Goal: Task Accomplishment & Management: Manage account settings

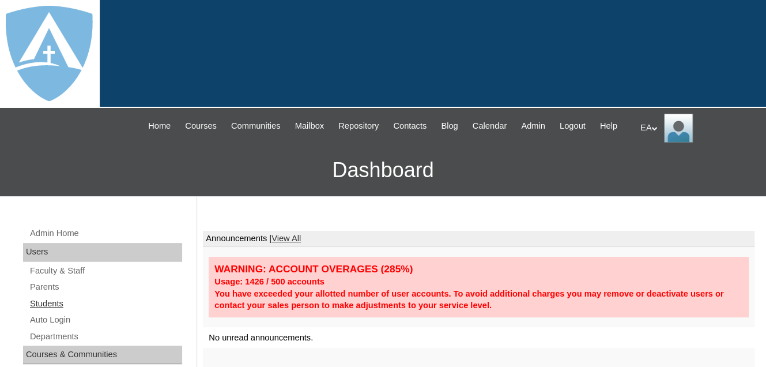
click at [59, 311] on link "Students" at bounding box center [105, 303] width 153 height 14
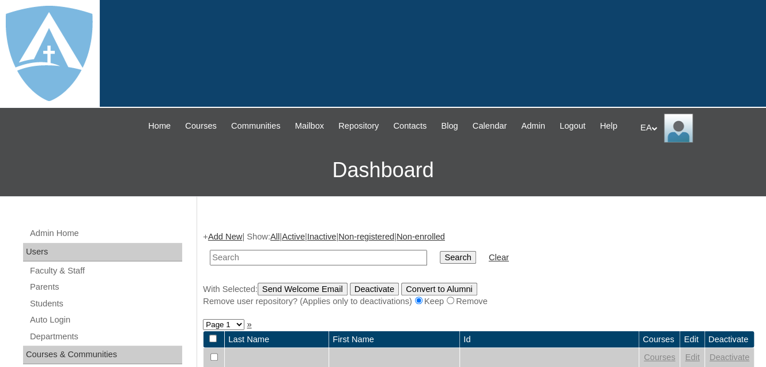
click at [283, 265] on input "text" at bounding box center [318, 258] width 217 height 16
type input "Octavia"
click at [440, 251] on input "Search" at bounding box center [458, 257] width 36 height 13
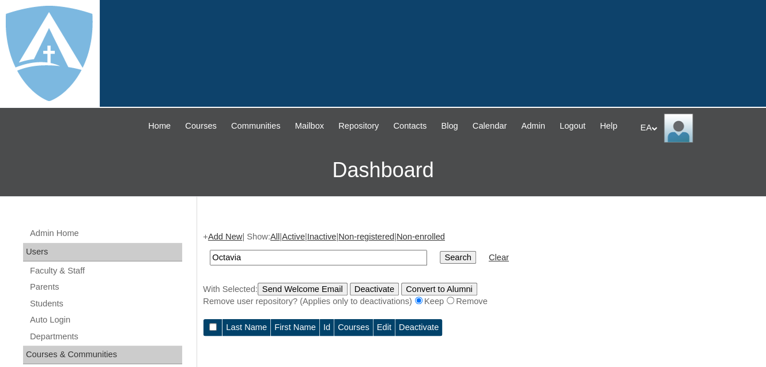
scroll to position [173, 0]
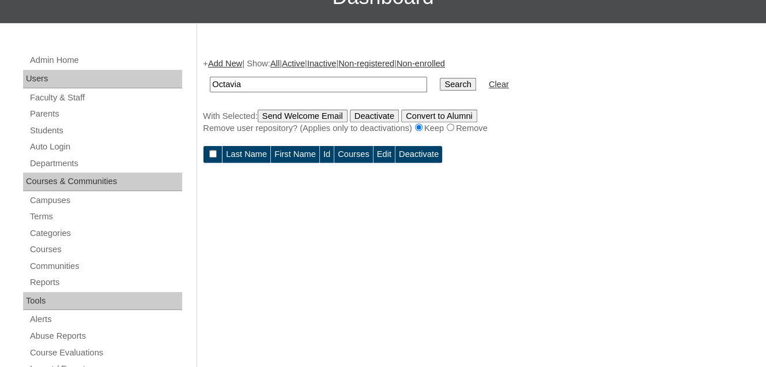
click at [440, 90] on input "Search" at bounding box center [458, 84] width 36 height 13
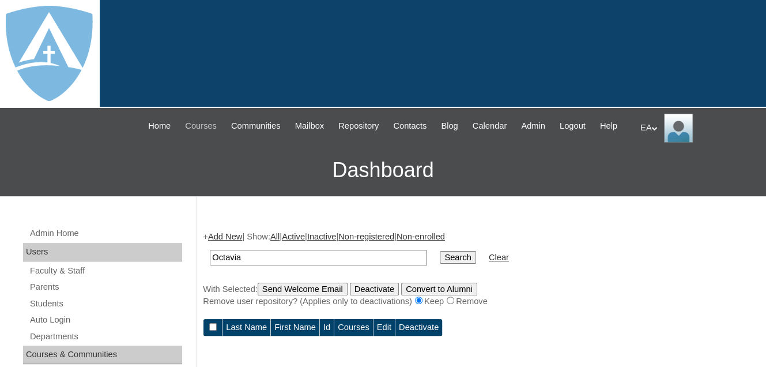
click at [213, 128] on span "Courses" at bounding box center [201, 125] width 32 height 13
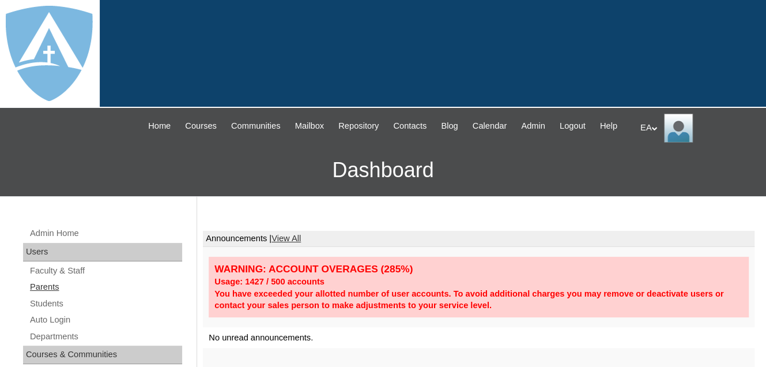
click at [51, 294] on link "Parents" at bounding box center [105, 286] width 153 height 14
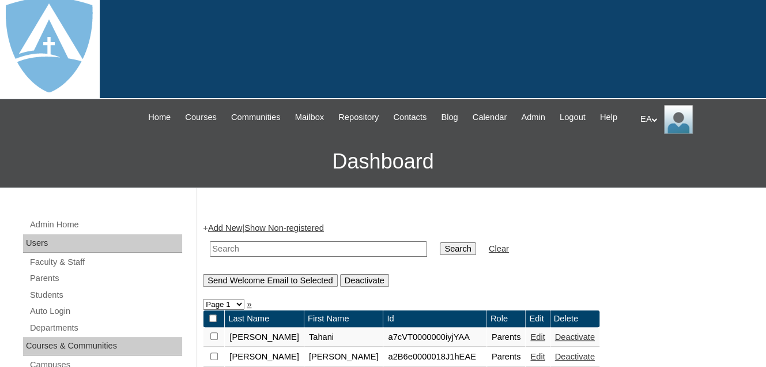
scroll to position [231, 0]
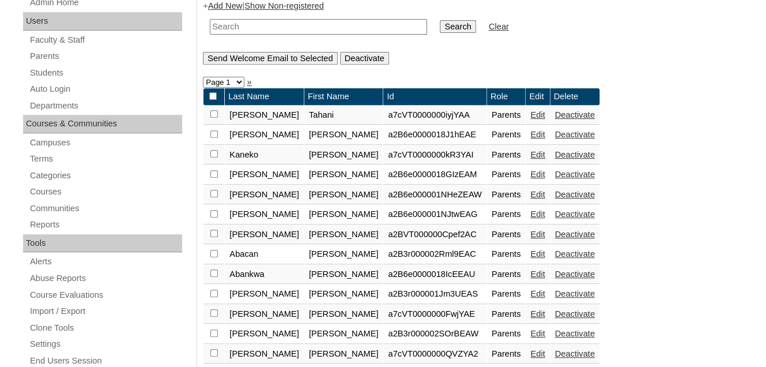
click at [246, 35] on input "text" at bounding box center [318, 27] width 217 height 16
type input "[PERSON_NAME]"
click at [440, 33] on input "Search" at bounding box center [458, 26] width 36 height 13
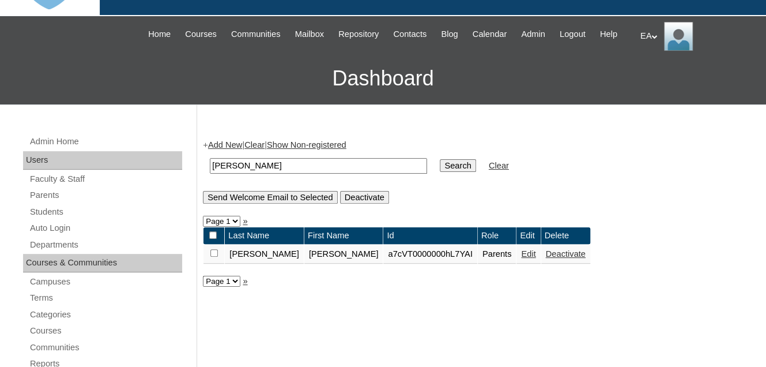
scroll to position [115, 0]
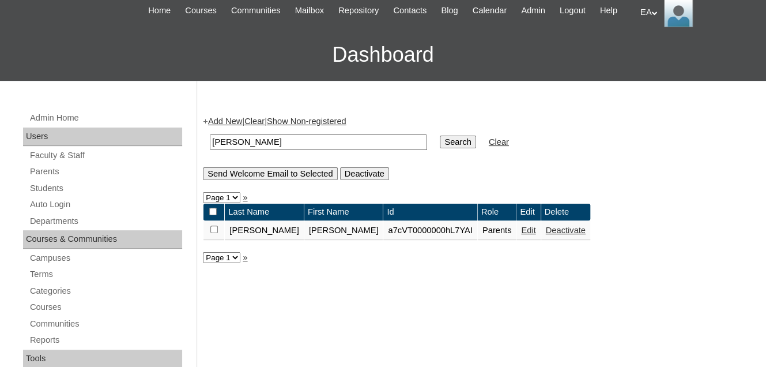
click at [521, 235] on link "Edit" at bounding box center [528, 229] width 14 height 9
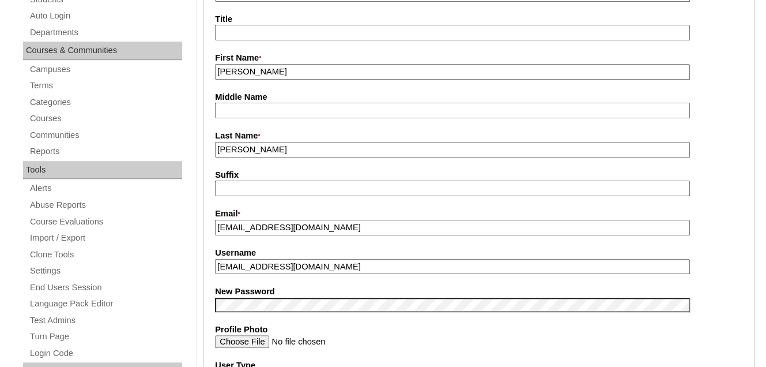
type input "primarystudentEA"
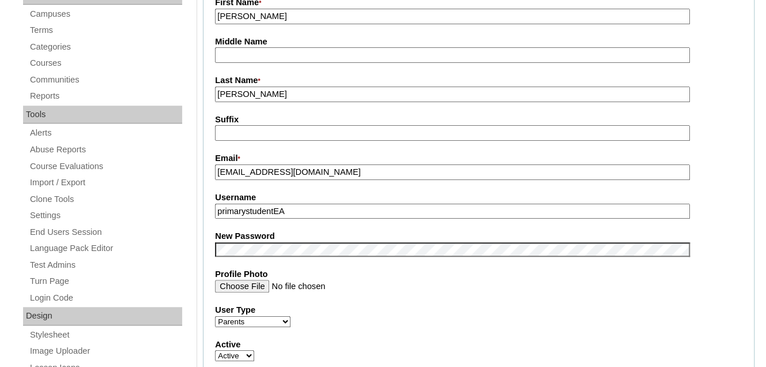
scroll to position [403, 0]
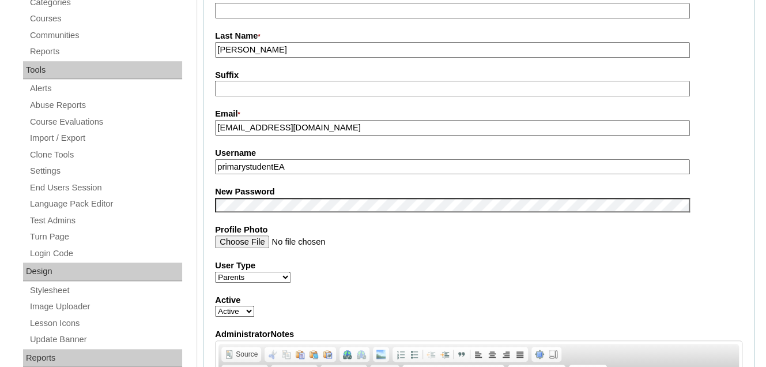
drag, startPoint x: 312, startPoint y: 166, endPoint x: 313, endPoint y: 176, distance: 10.4
click at [262, 173] on div "Username primarystudentEA" at bounding box center [478, 160] width 527 height 27
drag, startPoint x: 304, startPoint y: 176, endPoint x: 209, endPoint y: 181, distance: 94.6
click at [209, 181] on fieldset "Account Information User Id * a7cVT0000000hL7YAI Title First Name * [PERSON_NAM…" at bounding box center [478, 195] width 551 height 689
paste input "kaitlynstaines@yahoo.com"
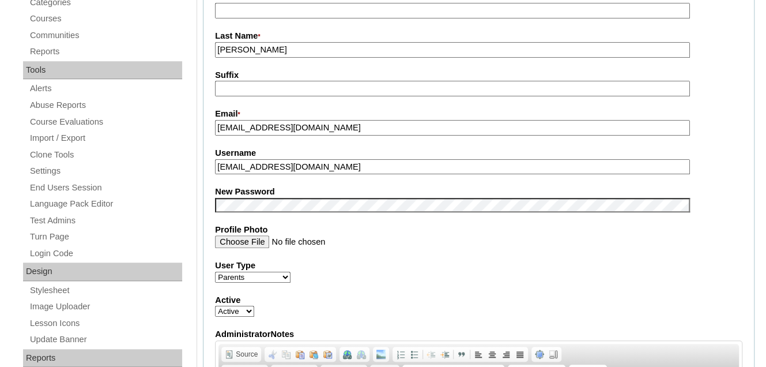
type input "kaitlynstaines@yahoo.com"
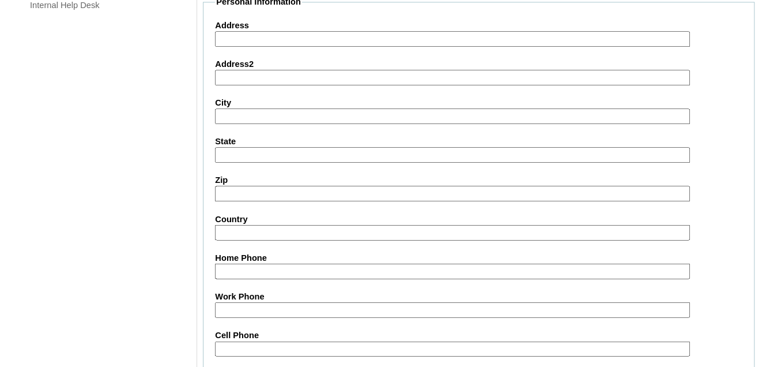
scroll to position [1207, 0]
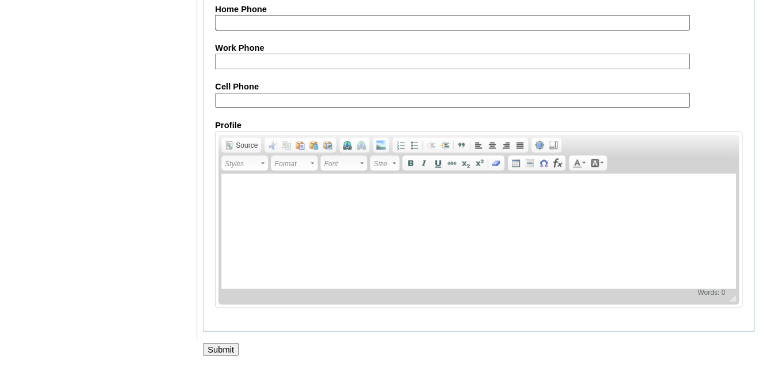
click at [220, 346] on input "Submit" at bounding box center [221, 349] width 36 height 13
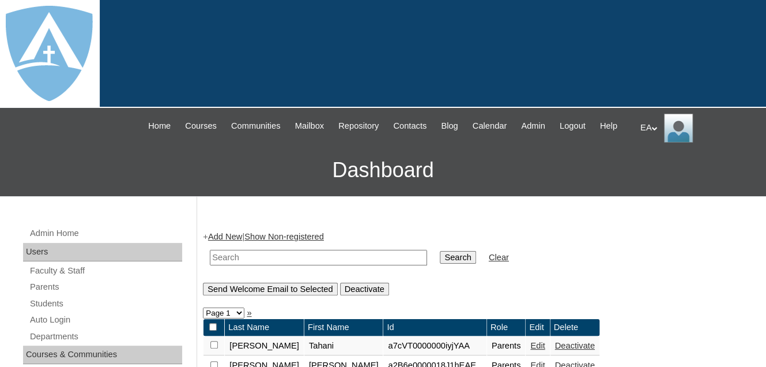
click at [653, 126] on icon at bounding box center [654, 128] width 6 height 4
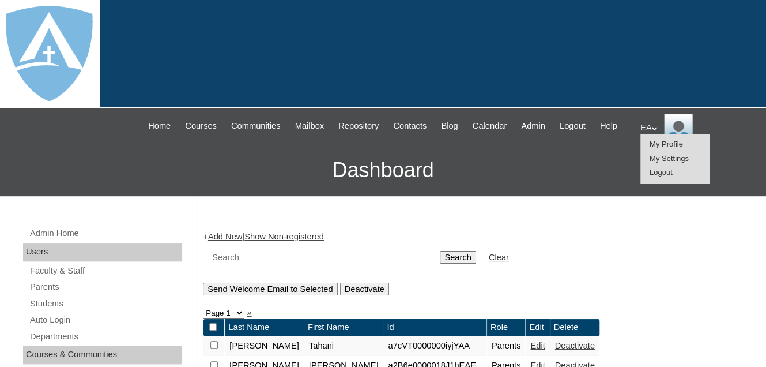
click at [655, 172] on span "Logout" at bounding box center [660, 172] width 23 height 9
